Goal: Task Accomplishment & Management: Use online tool/utility

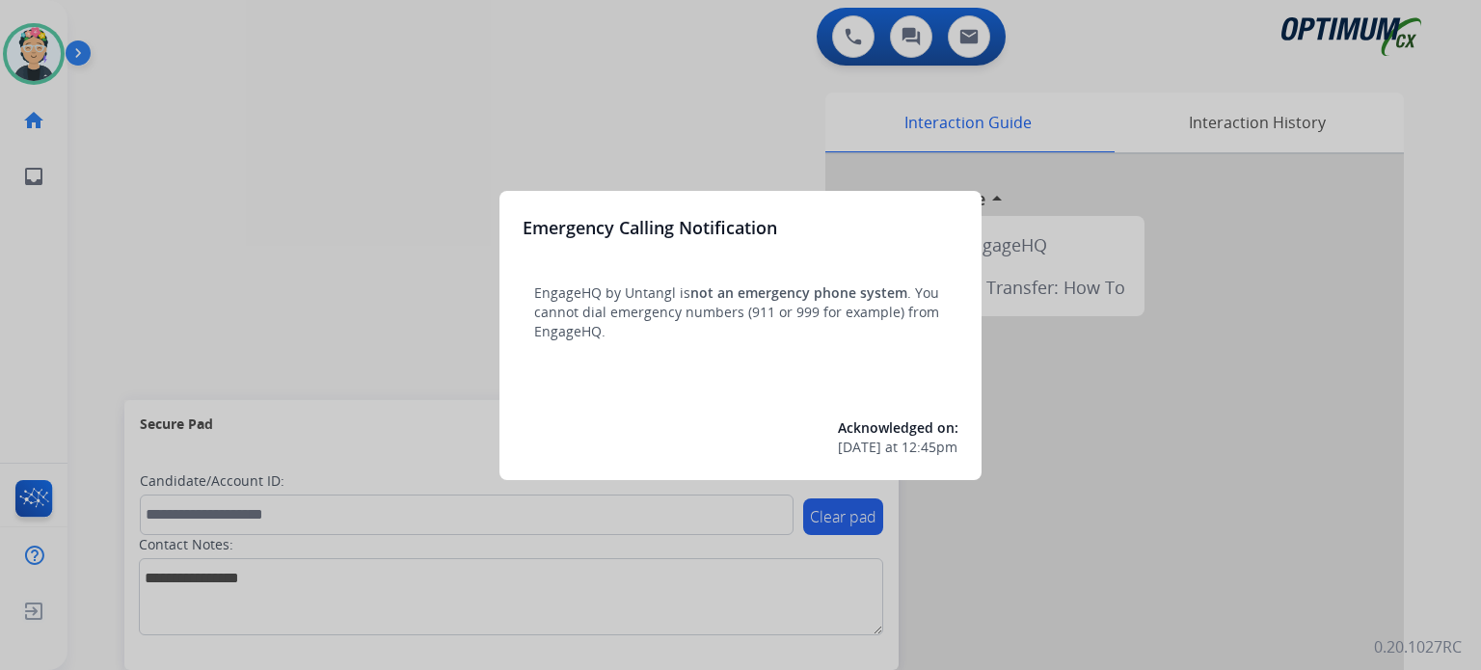
click at [44, 52] on div at bounding box center [740, 335] width 1481 height 670
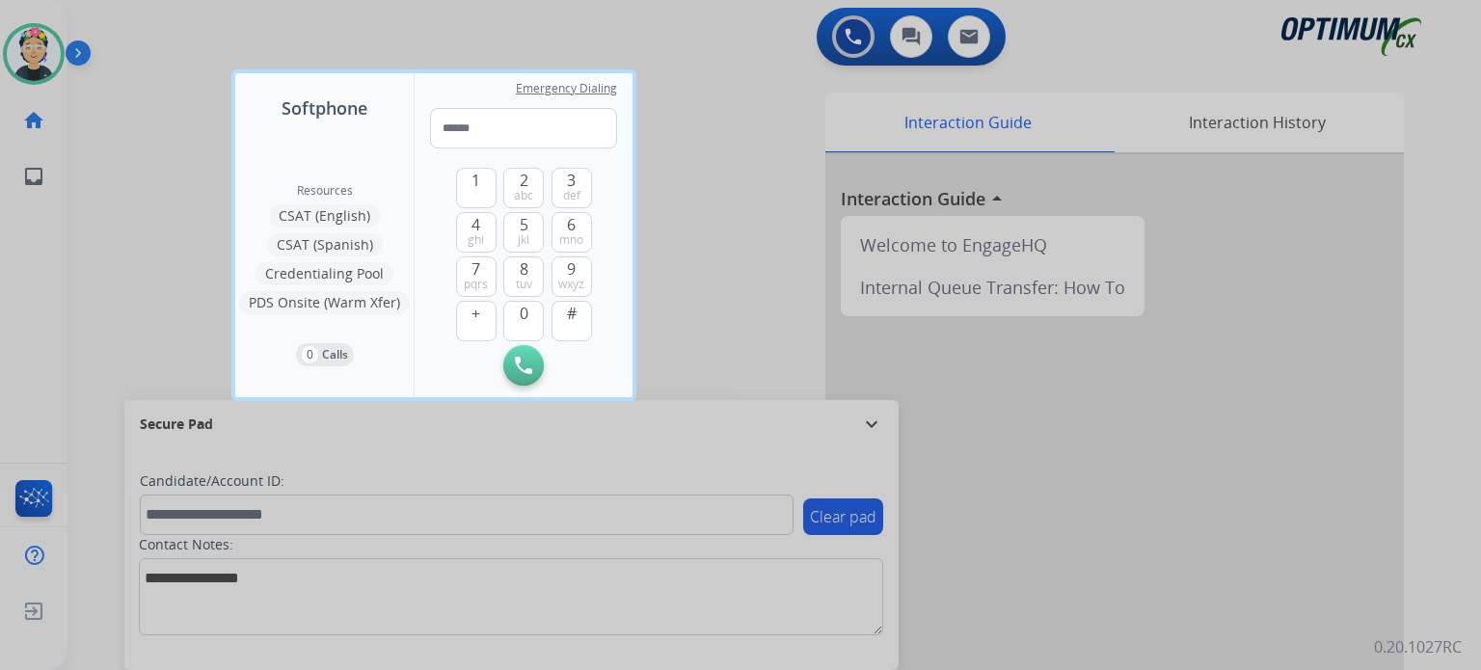
click at [44, 52] on div at bounding box center [740, 335] width 1481 height 670
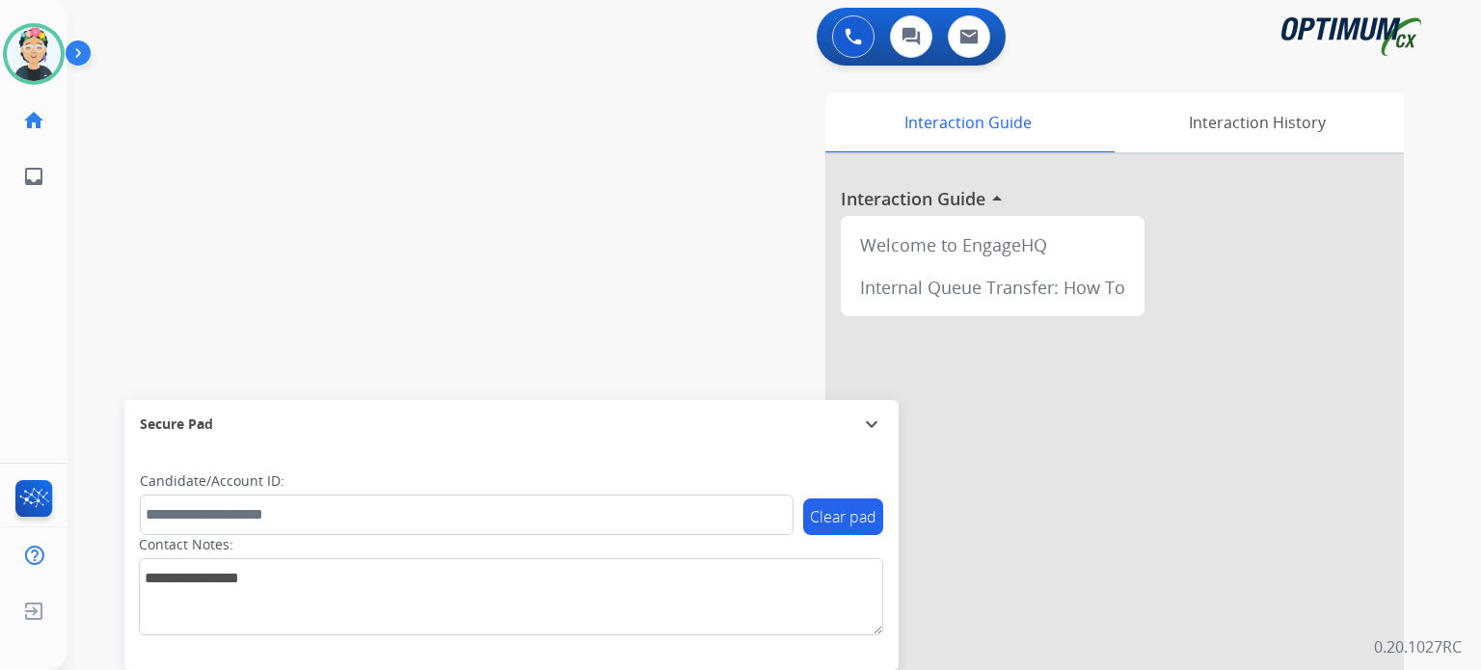
click at [44, 52] on img at bounding box center [34, 54] width 54 height 54
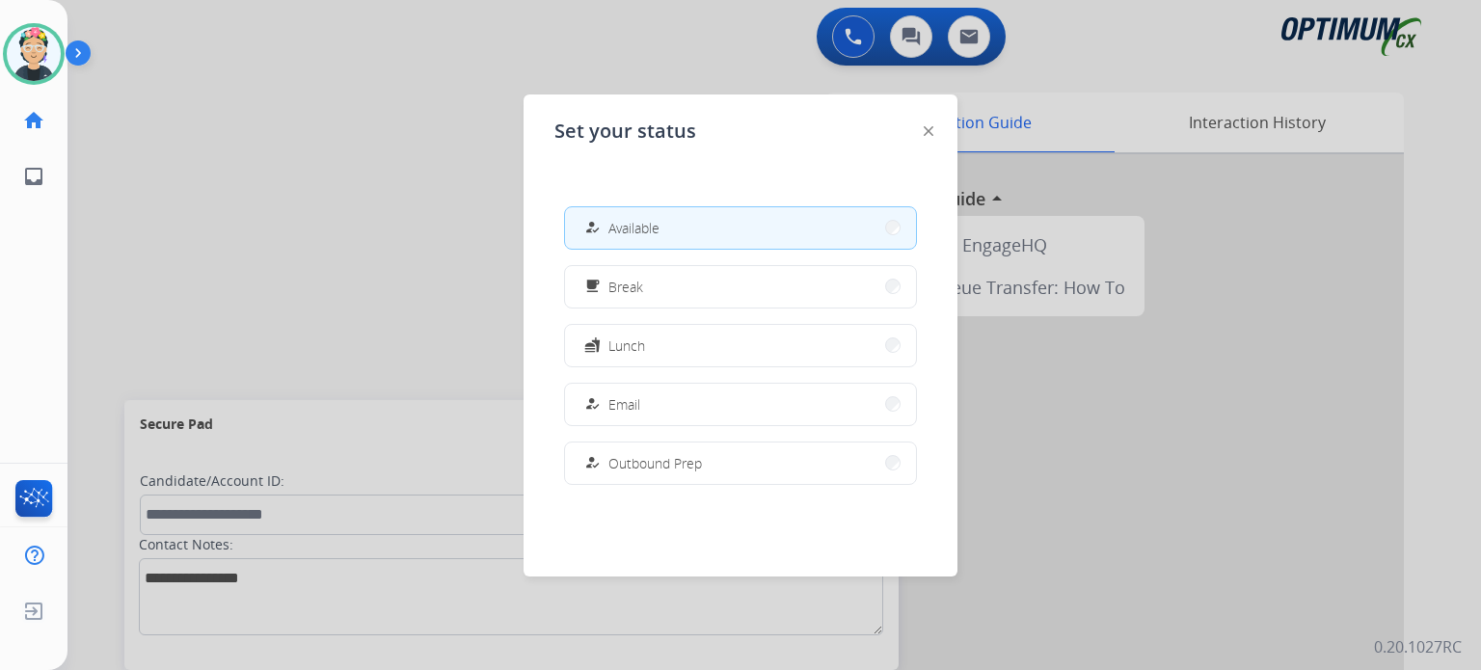
scroll to position [270, 0]
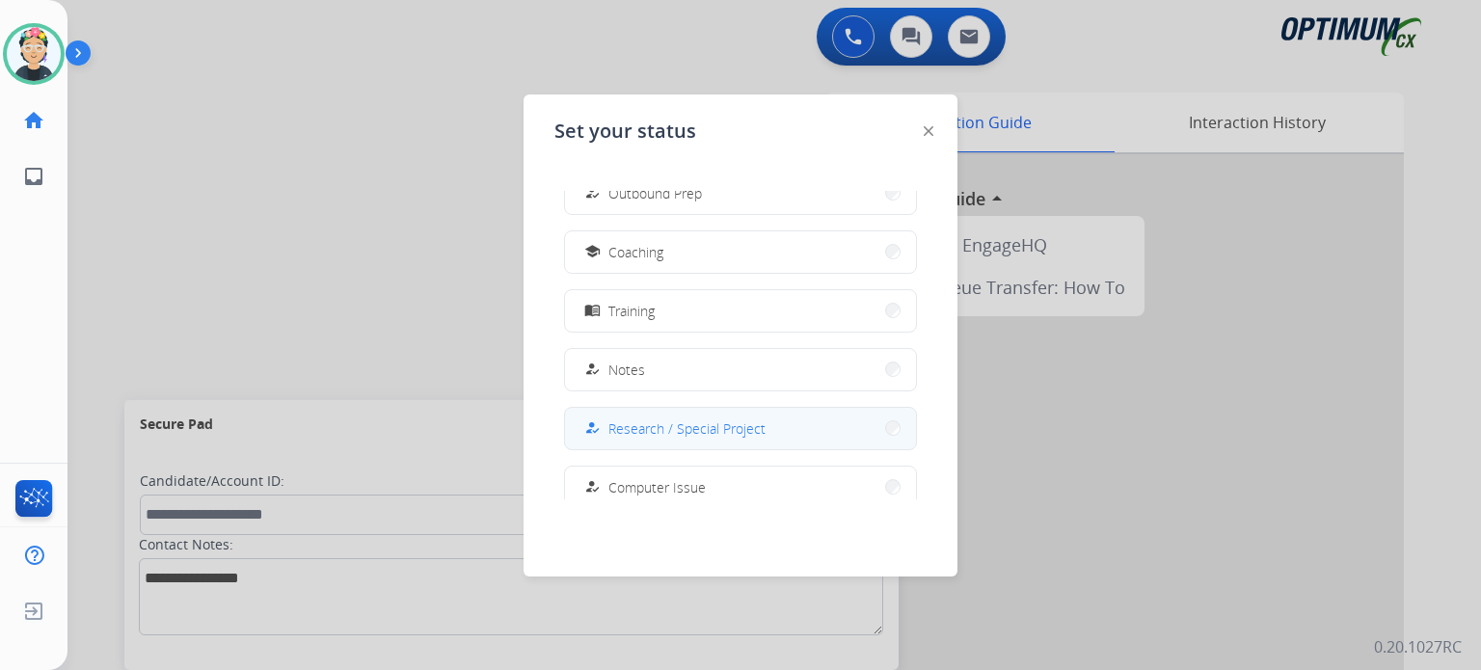
click at [815, 420] on button "how_to_reg Research / Special Project" at bounding box center [740, 428] width 351 height 41
